Goal: Information Seeking & Learning: Learn about a topic

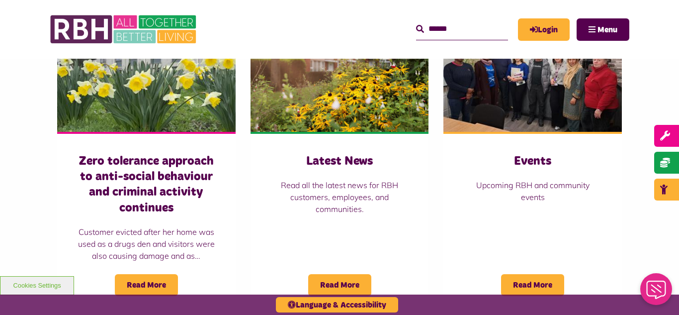
scroll to position [716, 0]
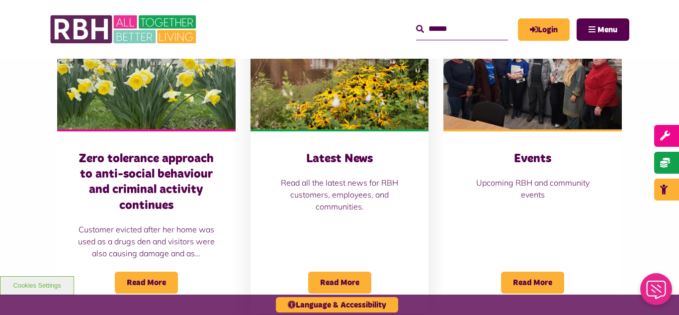
click at [338, 90] on img at bounding box center [339, 73] width 178 height 111
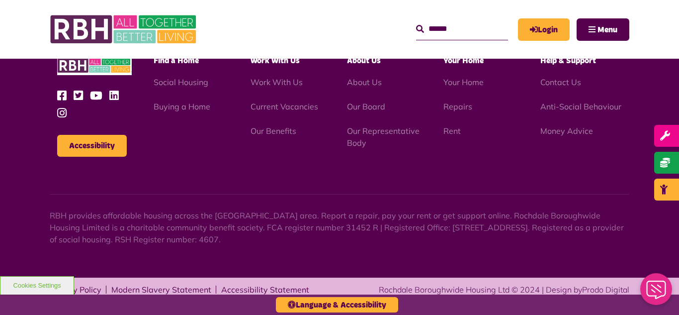
scroll to position [1082, 0]
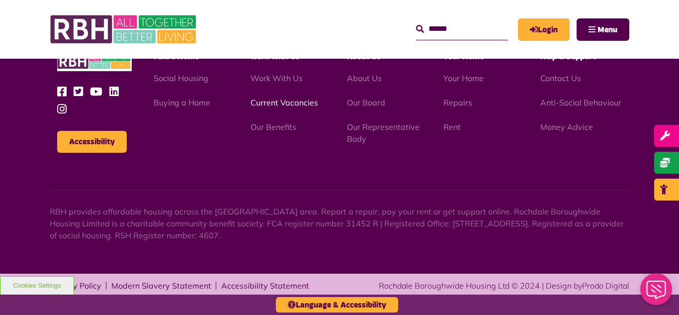
click at [268, 104] on link "Current Vacancies" at bounding box center [284, 102] width 68 height 10
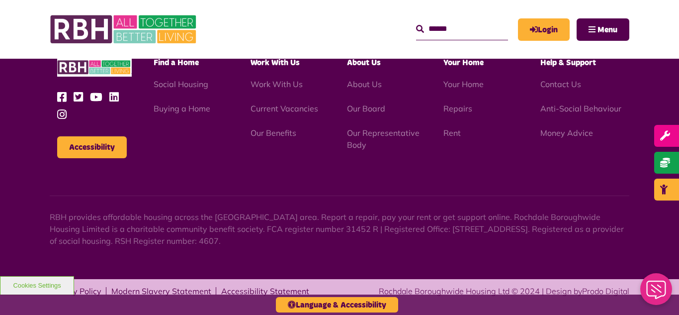
scroll to position [1643, 0]
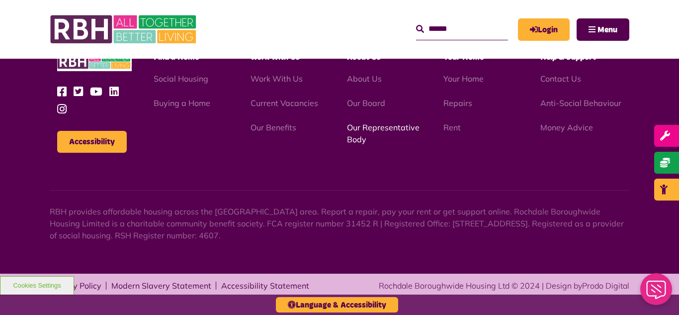
click at [385, 131] on link "Our Representative Body" at bounding box center [383, 133] width 73 height 22
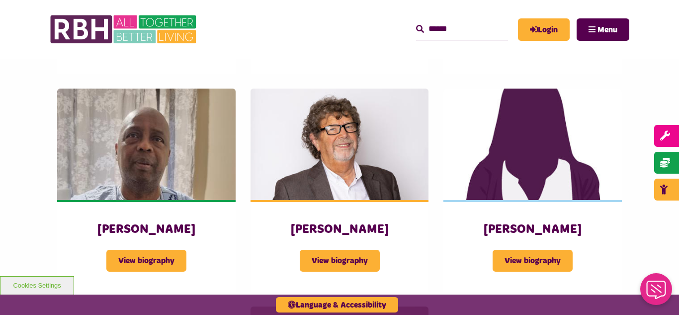
scroll to position [1153, 0]
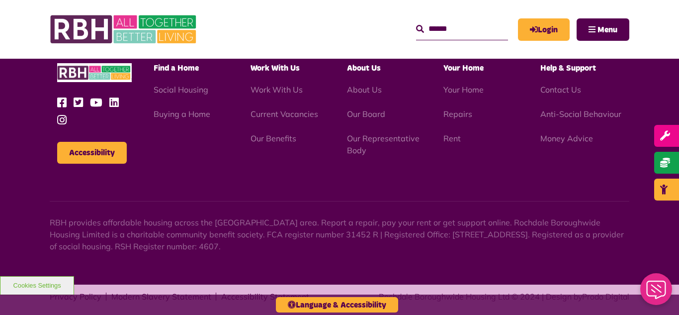
scroll to position [1643, 0]
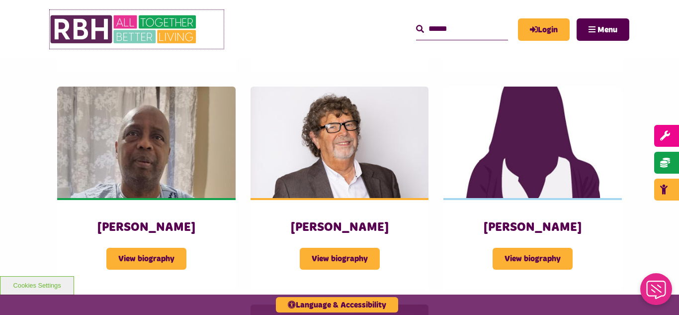
click at [100, 34] on img at bounding box center [124, 29] width 149 height 39
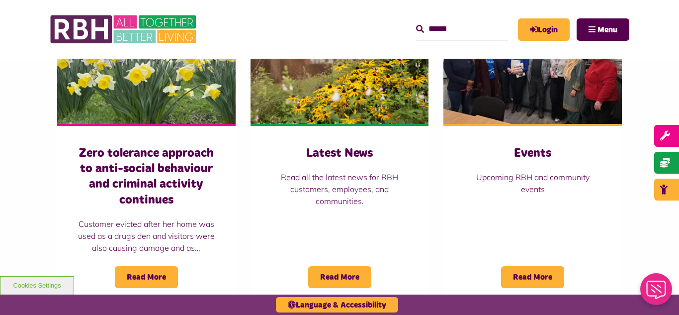
scroll to position [736, 0]
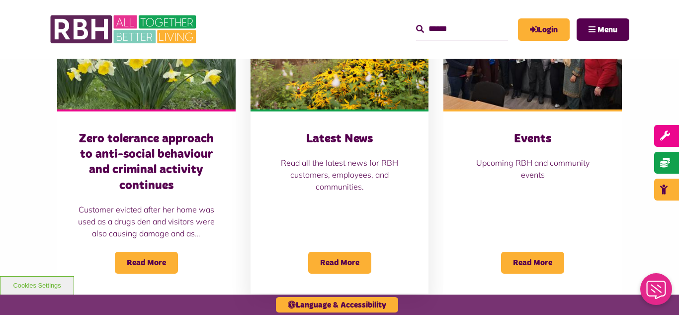
click at [356, 96] on img at bounding box center [339, 53] width 178 height 111
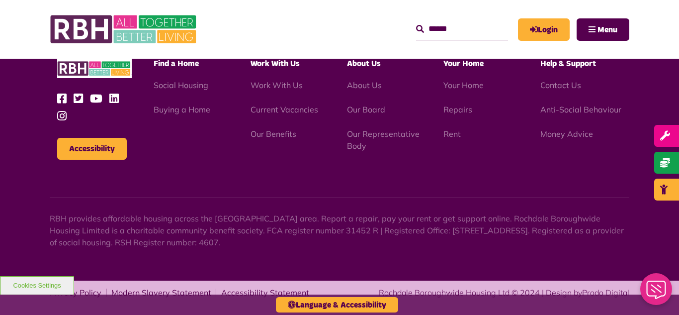
scroll to position [1082, 0]
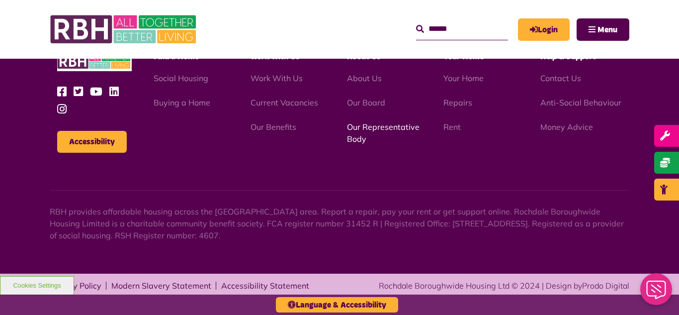
click at [380, 126] on link "Our Representative Body" at bounding box center [383, 133] width 73 height 22
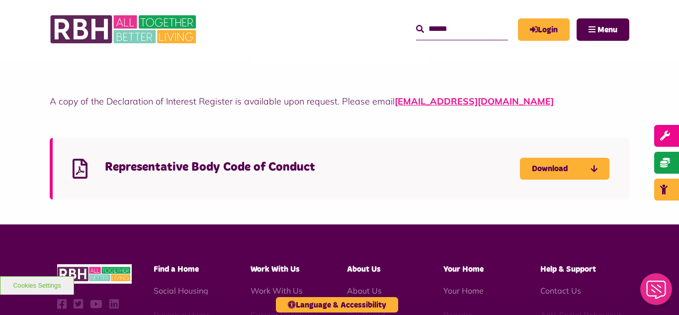
scroll to position [2723, 0]
